Goal: Find specific page/section: Find specific page/section

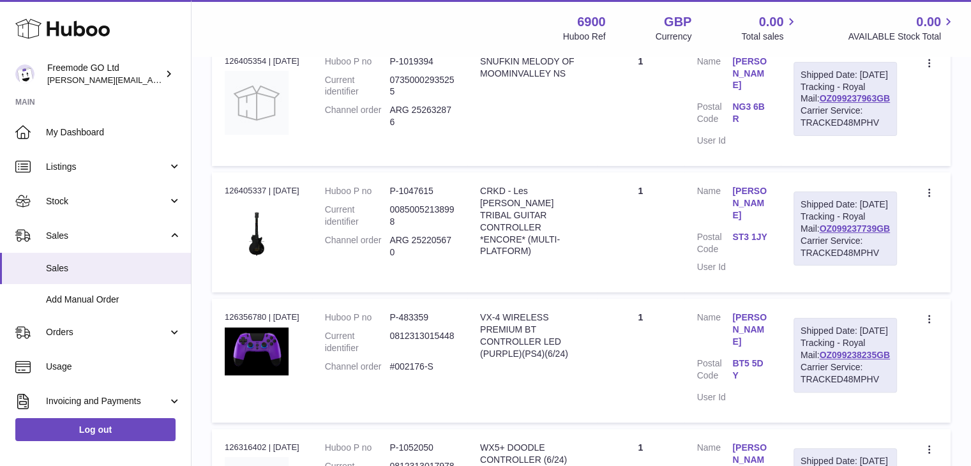
scroll to position [142, 0]
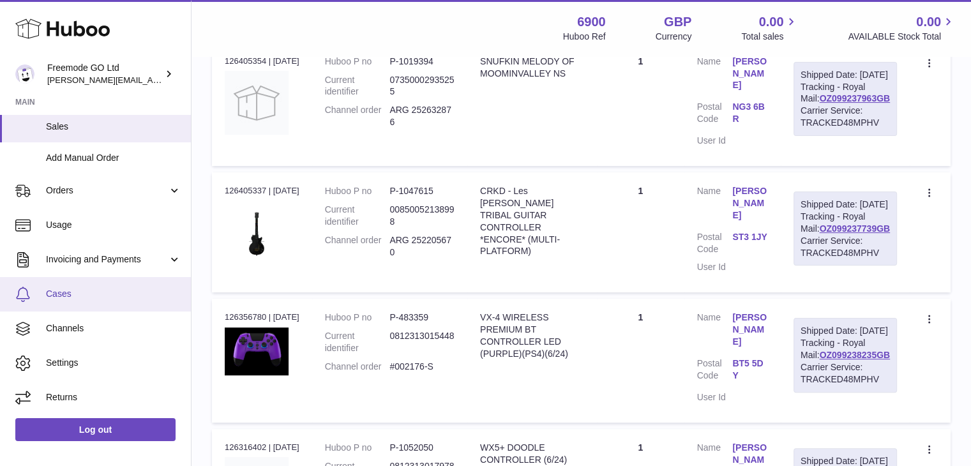
click at [69, 297] on span "Cases" at bounding box center [113, 294] width 135 height 12
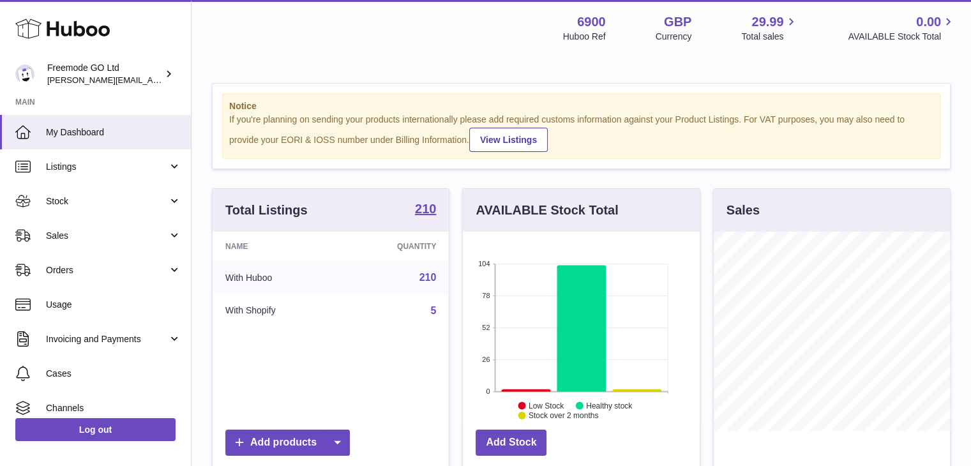
scroll to position [199, 237]
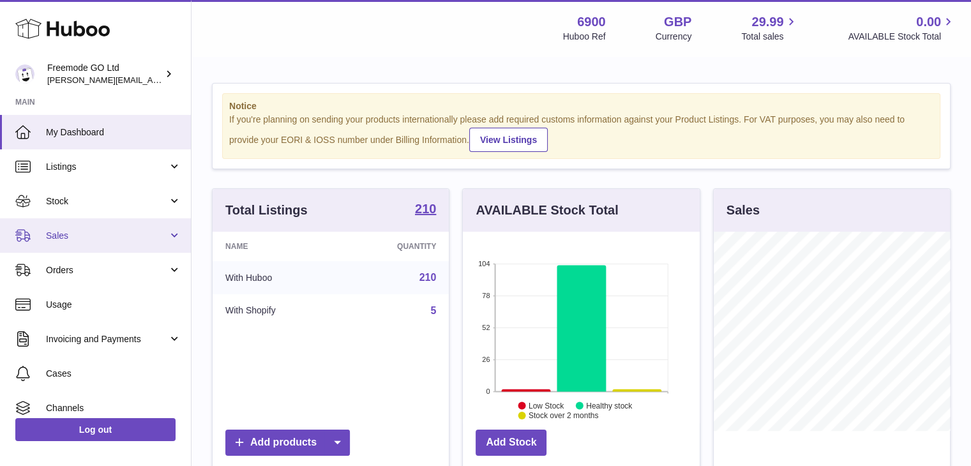
click at [110, 238] on span "Sales" at bounding box center [107, 236] width 122 height 12
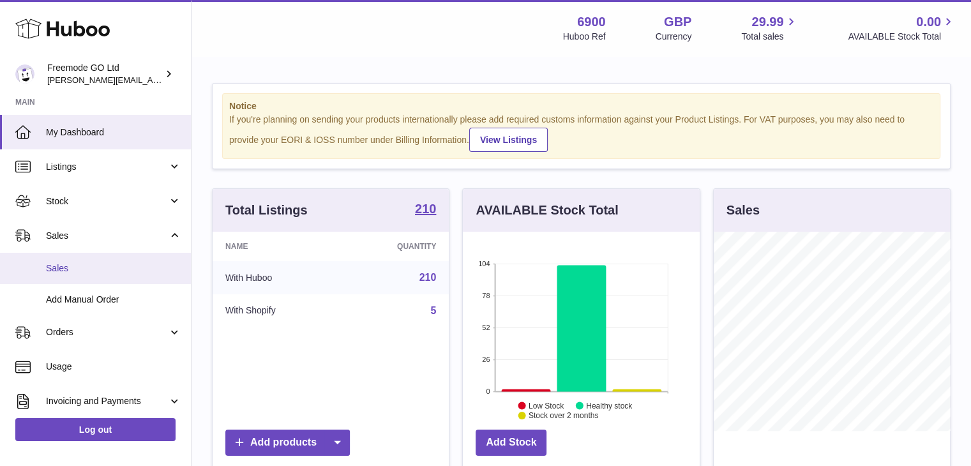
click at [97, 266] on span "Sales" at bounding box center [113, 268] width 135 height 12
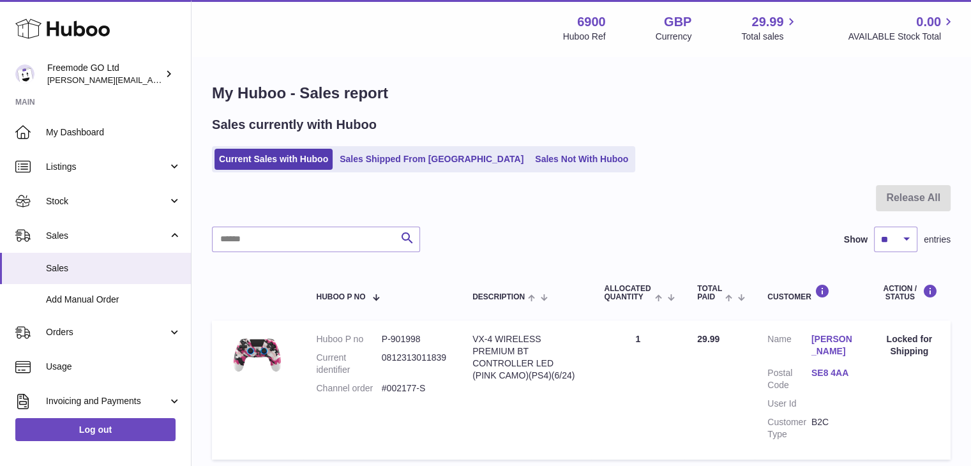
scroll to position [142, 0]
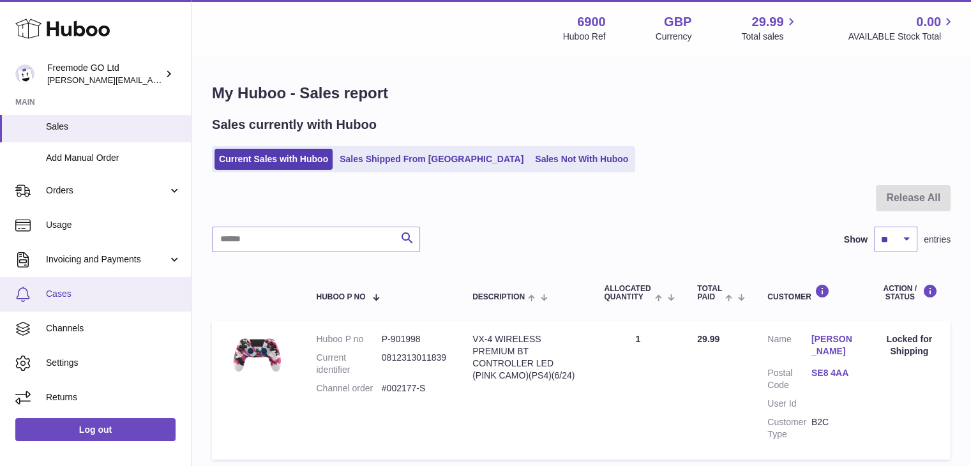
click at [105, 297] on span "Cases" at bounding box center [113, 294] width 135 height 12
